Goal: Information Seeking & Learning: Learn about a topic

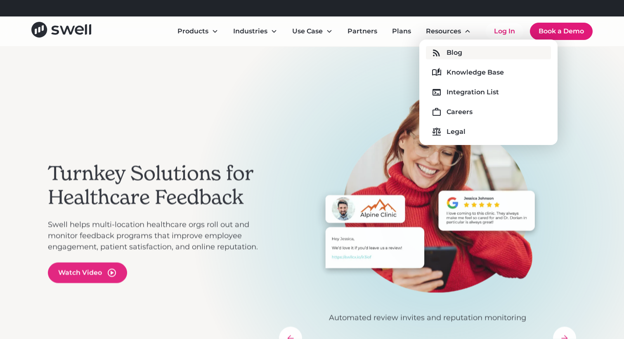
click at [458, 49] on div "Blog" at bounding box center [454, 53] width 16 height 10
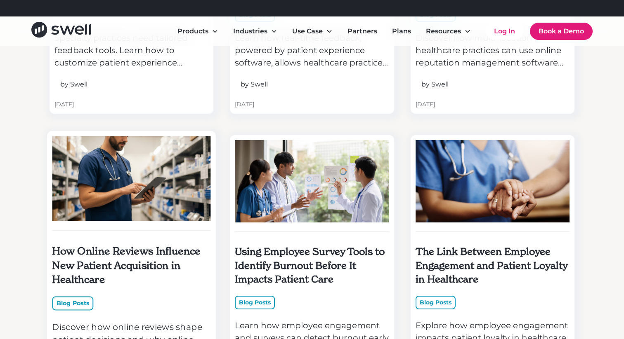
scroll to position [951, 0]
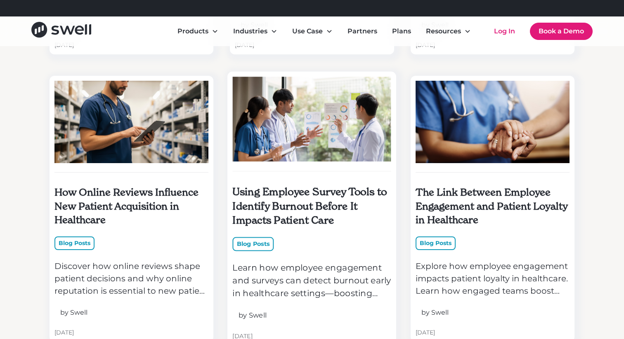
click at [321, 130] on img at bounding box center [312, 119] width 159 height 85
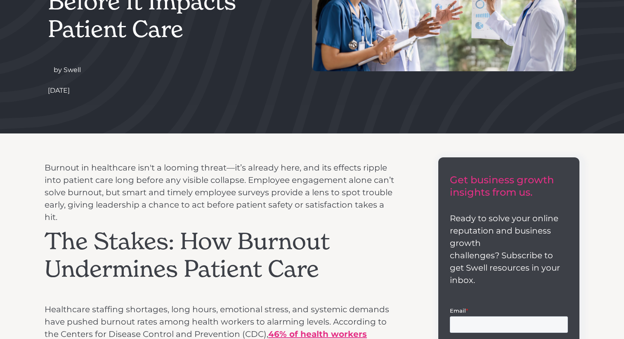
scroll to position [233, 0]
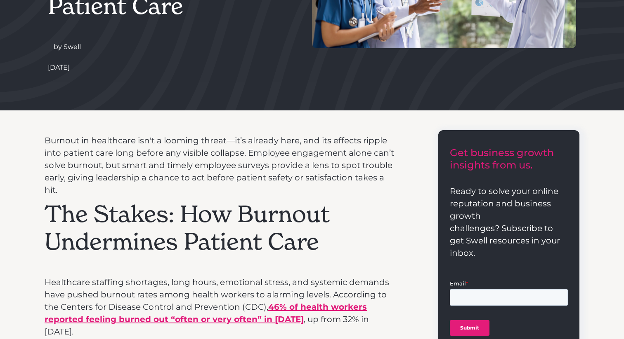
click at [275, 158] on p "Burnout in healthcare isn't a looming threat—it’s already here, and its effects…" at bounding box center [221, 165] width 353 height 62
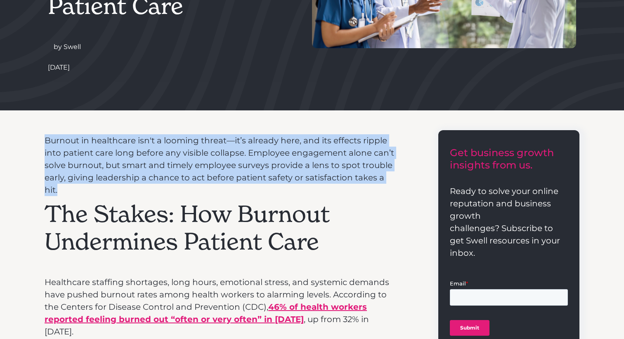
drag, startPoint x: 363, startPoint y: 176, endPoint x: 40, endPoint y: 142, distance: 323.9
copy p "Burnout in healthcare isn't a looming threat—it’s already here, and its effects…"
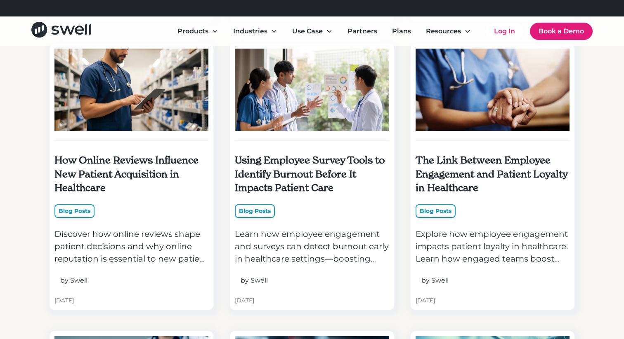
scroll to position [980, 0]
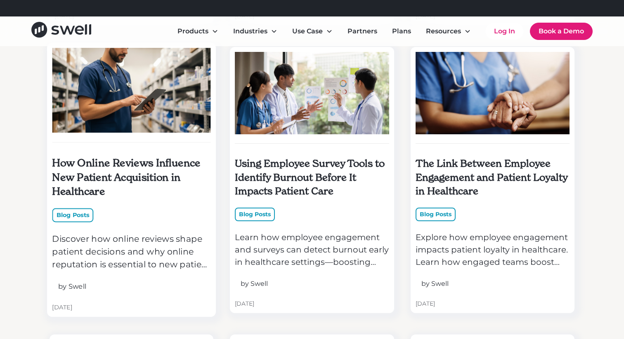
click at [143, 200] on div "How Online Reviews Influence New Patient Acquisition in Healthcare Blog Posts" at bounding box center [131, 140] width 159 height 185
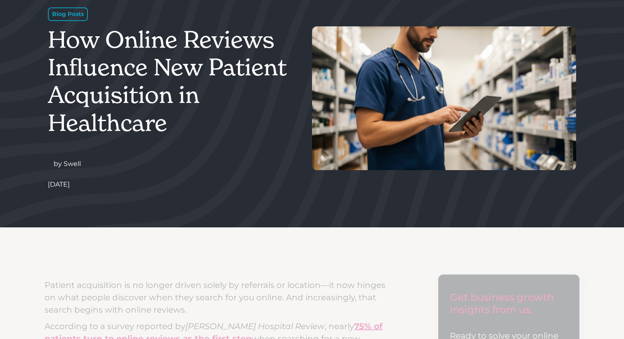
scroll to position [235, 0]
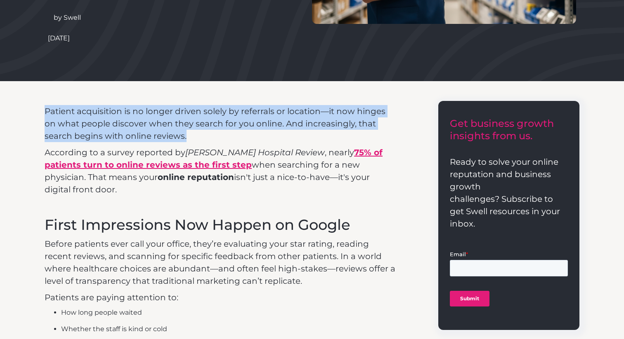
drag, startPoint x: 108, startPoint y: 123, endPoint x: 156, endPoint y: 141, distance: 51.6
click at [156, 141] on p "Patient acquisition is no longer driven solely by referrals or location—it now …" at bounding box center [221, 123] width 353 height 37
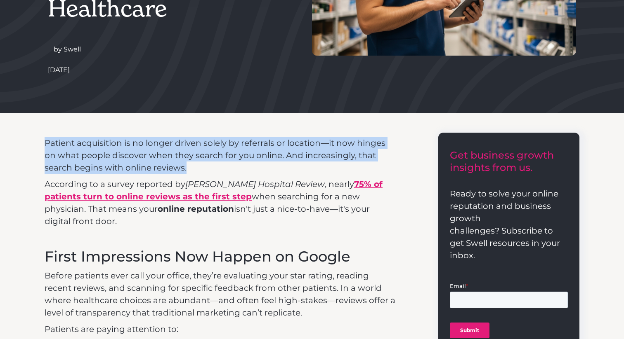
scroll to position [158, 0]
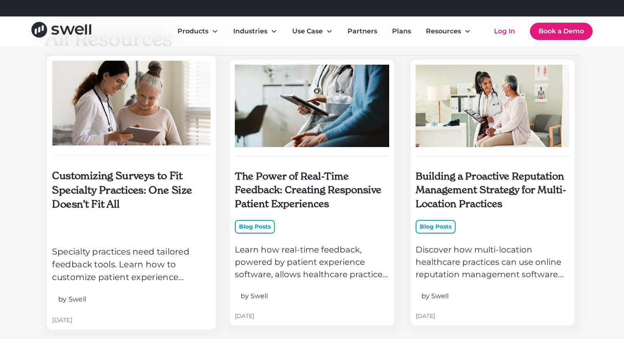
scroll to position [690, 0]
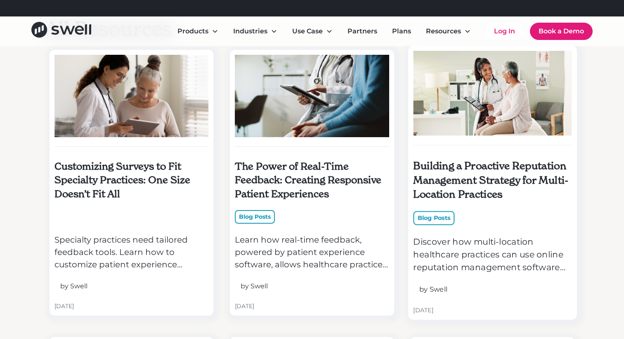
click at [468, 157] on div "Building a Proactive Reputation Management Strategy for Multi-Location Practice…" at bounding box center [492, 143] width 159 height 185
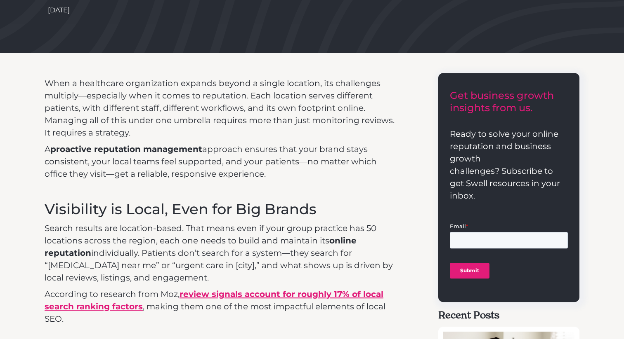
scroll to position [290, 0]
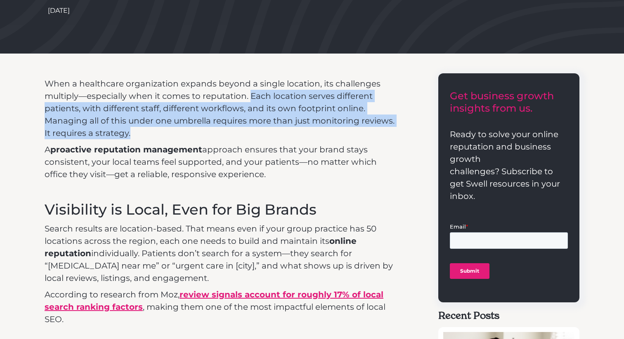
drag, startPoint x: 232, startPoint y: 120, endPoint x: 202, endPoint y: 130, distance: 32.1
click at [202, 129] on p "When a healthcare organization expands beyond a single location, its challenges…" at bounding box center [221, 109] width 353 height 62
copy p "Each location serves different patients, with different staff, different workfl…"
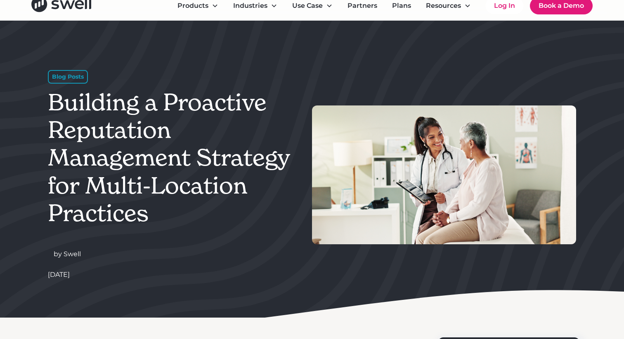
scroll to position [41, 0]
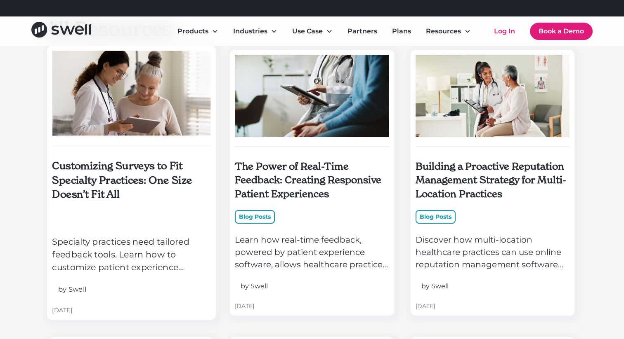
click at [165, 191] on h5 "Customizing Surveys to Fit Specialty Practices: One Size Doesn’t Fit All" at bounding box center [131, 180] width 159 height 43
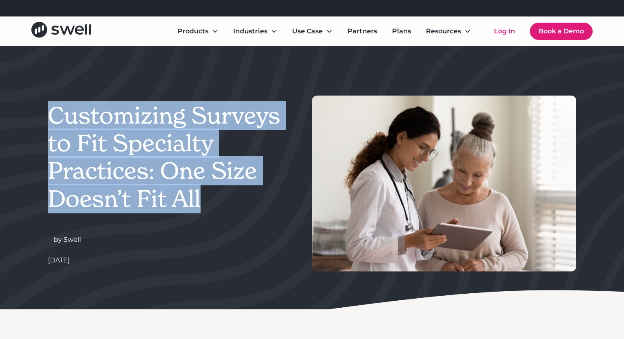
drag, startPoint x: 203, startPoint y: 206, endPoint x: 41, endPoint y: 123, distance: 181.7
click at [30, 120] on div "Customizing Surveys to Fit Specialty Practices: One Size Doesn’t Fit All by Swe…" at bounding box center [312, 178] width 624 height 264
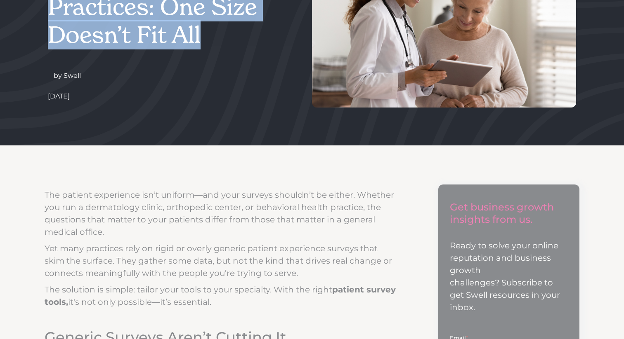
scroll to position [182, 0]
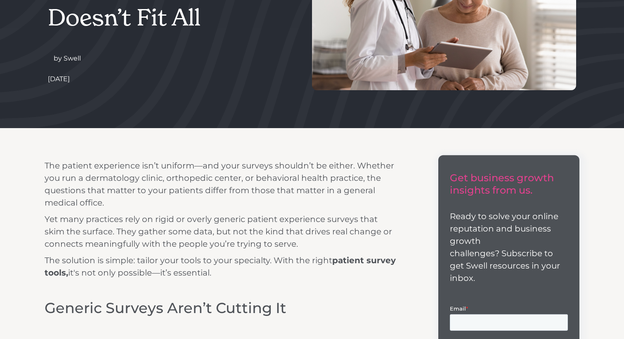
drag, startPoint x: 248, startPoint y: 220, endPoint x: 153, endPoint y: 208, distance: 95.7
click at [238, 219] on p "Yet many practices rely on rigid or overly generic patient experience surveys t…" at bounding box center [221, 231] width 353 height 37
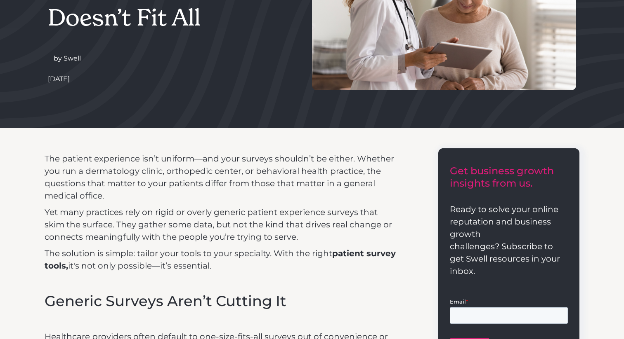
drag, startPoint x: 146, startPoint y: 207, endPoint x: 140, endPoint y: 201, distance: 8.8
click at [144, 207] on p "Yet many practices rely on rigid or overly generic patient experience surveys t…" at bounding box center [221, 224] width 353 height 37
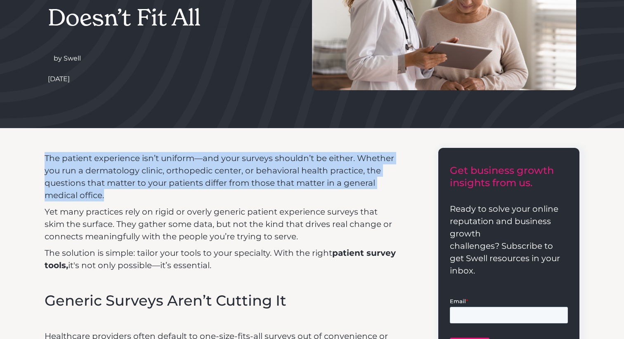
drag, startPoint x: 131, startPoint y: 195, endPoint x: 42, endPoint y: 157, distance: 96.6
copy p "The patient experience isn’t uniform—and your surveys shouldn’t be either. Whet…"
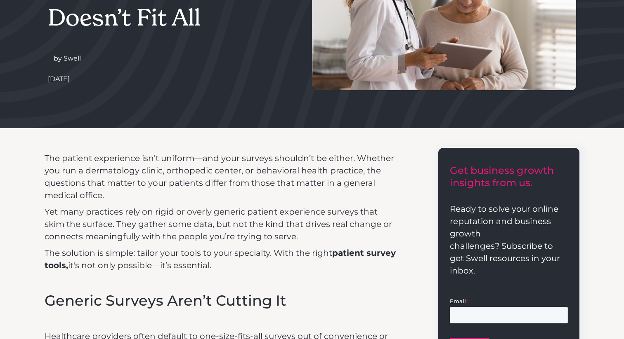
drag, startPoint x: 383, startPoint y: 159, endPoint x: 384, endPoint y: 164, distance: 5.0
click at [384, 160] on p "The patient experience isn’t uniform—and your surveys shouldn’t be either. Whet…" at bounding box center [221, 177] width 353 height 50
